Goal: Entertainment & Leisure: Consume media (video, audio)

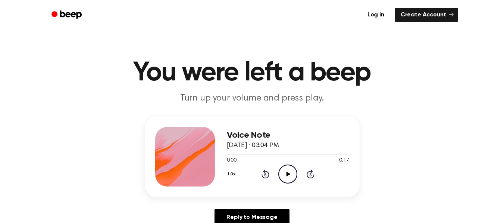
click at [288, 177] on icon "Play Audio" at bounding box center [287, 174] width 19 height 19
click at [381, 21] on link "Log in" at bounding box center [375, 15] width 29 height 14
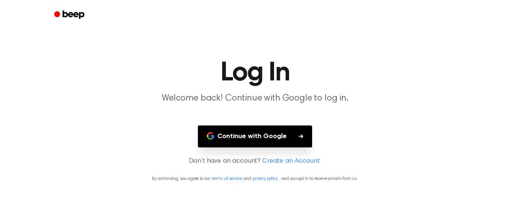
click at [245, 140] on button "Continue with Google" at bounding box center [255, 137] width 114 height 22
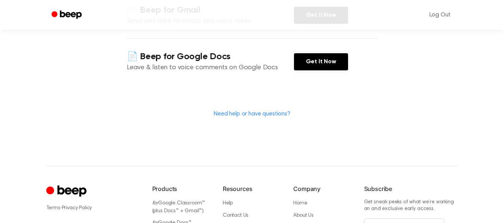
scroll to position [183, 0]
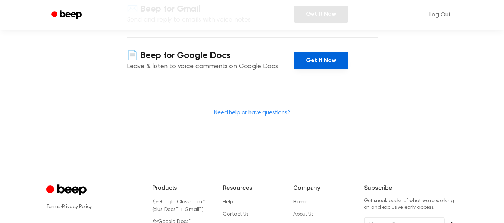
click at [327, 68] on link "Get It Now" at bounding box center [321, 60] width 54 height 17
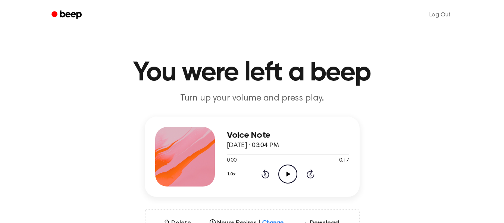
click at [291, 176] on icon "Play Audio" at bounding box center [287, 174] width 19 height 19
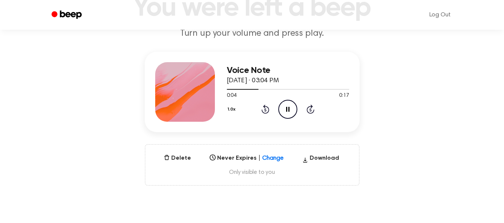
scroll to position [65, 0]
click at [440, 54] on div "Voice Note [DATE] · 03:04 PM 0:17 0:17 Your browser does not support the [objec…" at bounding box center [252, 118] width 486 height 134
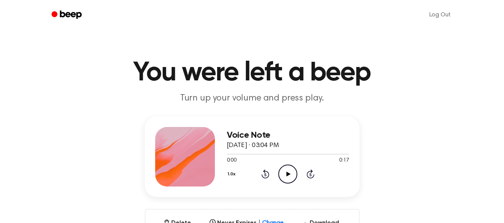
click at [287, 172] on icon at bounding box center [288, 174] width 4 height 5
